Goal: Information Seeking & Learning: Understand process/instructions

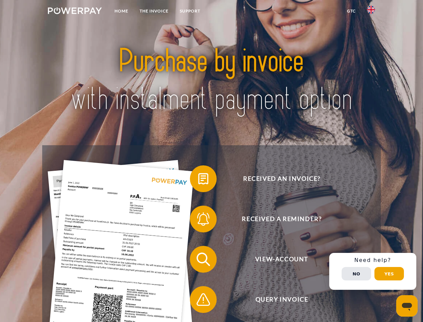
click at [75, 12] on img at bounding box center [75, 10] width 54 height 7
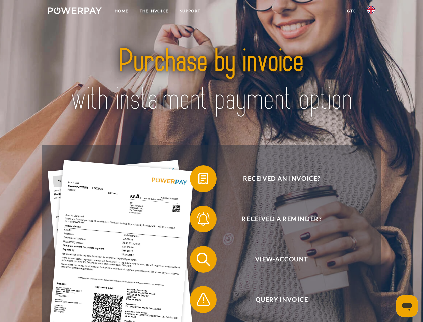
click at [371, 12] on img at bounding box center [371, 10] width 8 height 8
click at [351, 11] on link "GTC" at bounding box center [352, 11] width 20 height 12
click at [198, 180] on span at bounding box center [194, 179] width 34 height 34
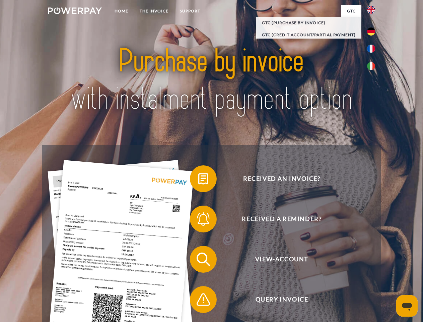
click at [198, 220] on span at bounding box center [194, 219] width 34 height 34
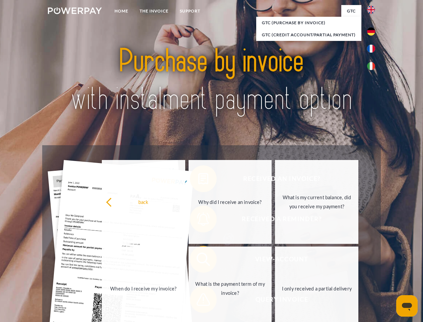
click at [198, 260] on link "What is the payment term of my invoice?" at bounding box center [230, 288] width 83 height 84
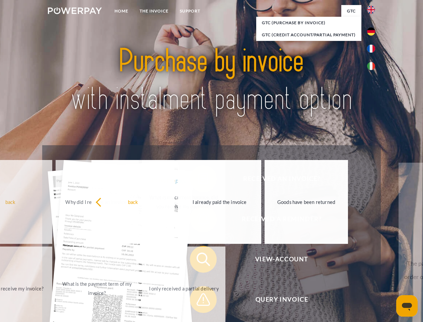
click at [198, 301] on span at bounding box center [194, 300] width 34 height 34
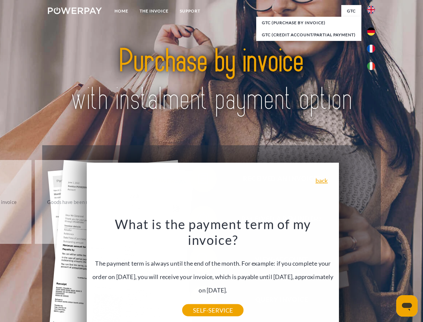
click at [373, 271] on div "Received an invoice? Received a reminder? View-Account Query Invoice" at bounding box center [211, 279] width 339 height 268
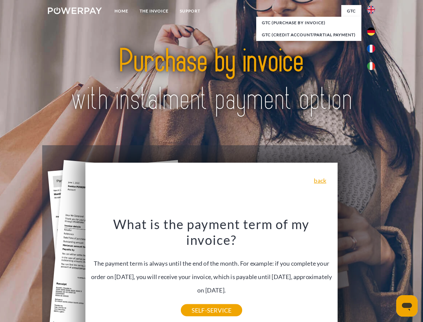
click at [357, 273] on span "View-Account" at bounding box center [282, 259] width 164 height 27
click at [390, 274] on header "Home THE INVOICE Support" at bounding box center [211, 231] width 423 height 463
